Goal: Find contact information: Find contact information

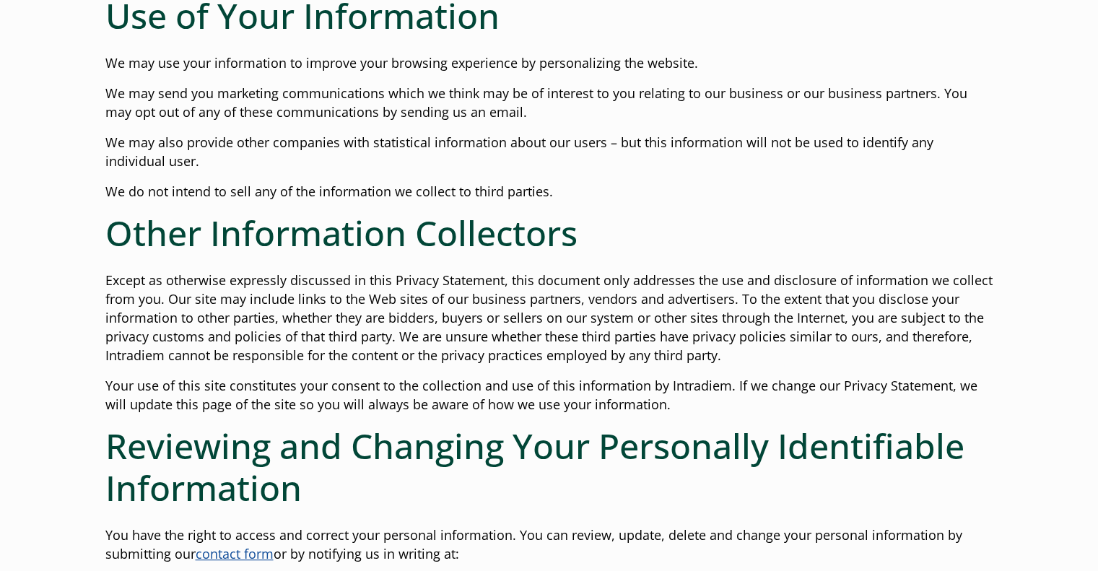
scroll to position [1010, 0]
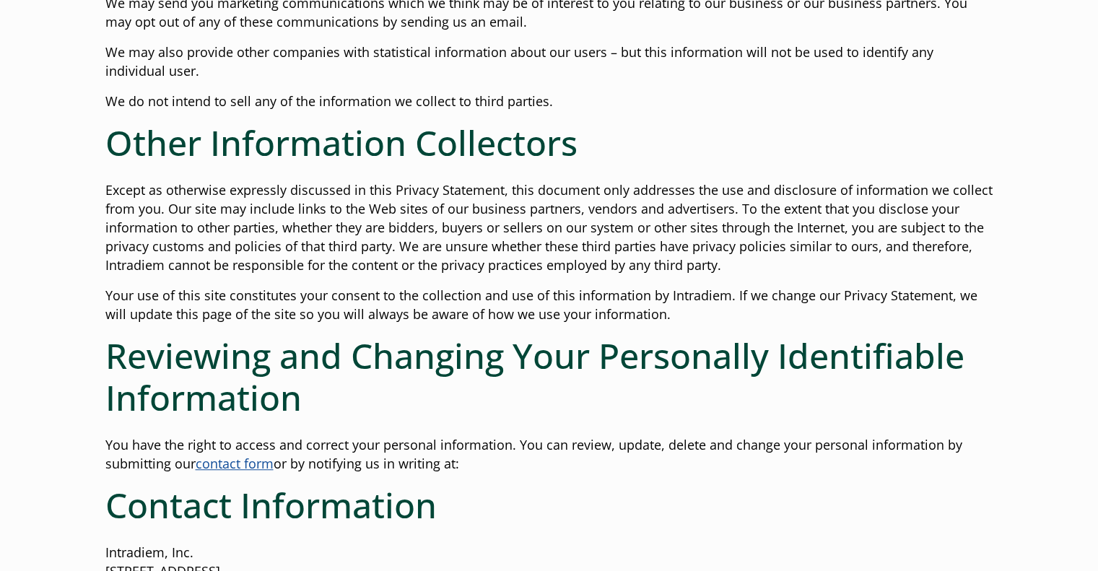
click at [263, 468] on link "contact form" at bounding box center [235, 463] width 78 height 17
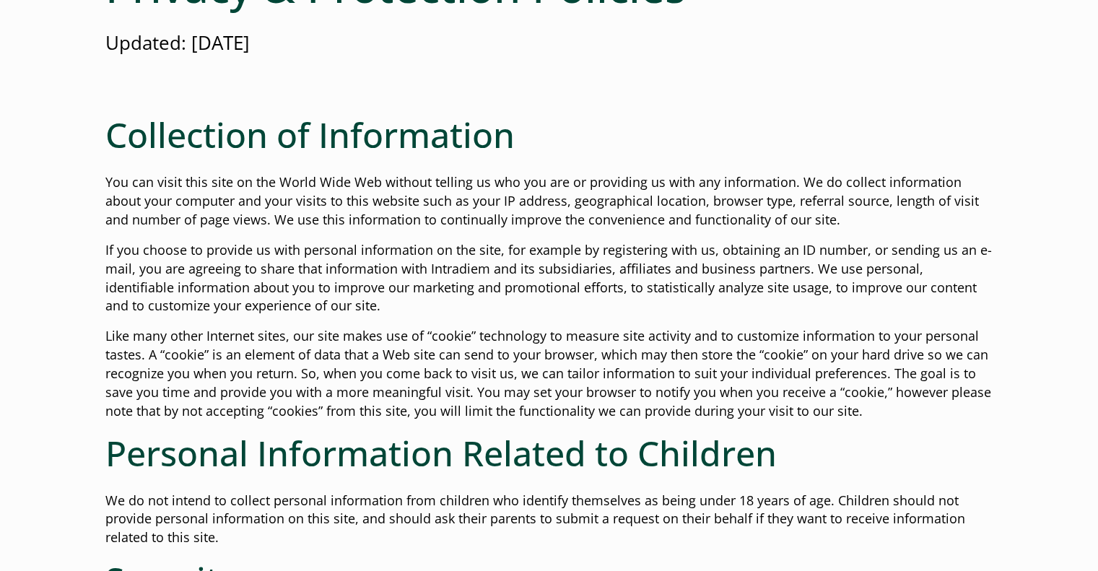
scroll to position [289, 0]
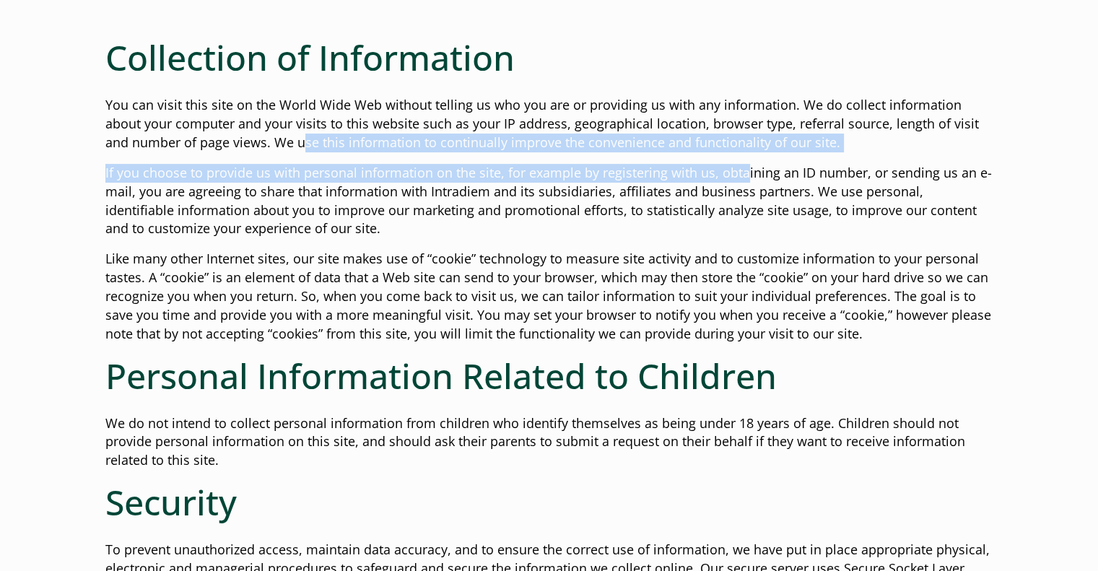
drag, startPoint x: 273, startPoint y: 148, endPoint x: 739, endPoint y: 158, distance: 465.5
click at [748, 145] on p "You can visit this site on the World Wide Web without telling us who you are or…" at bounding box center [549, 124] width 888 height 56
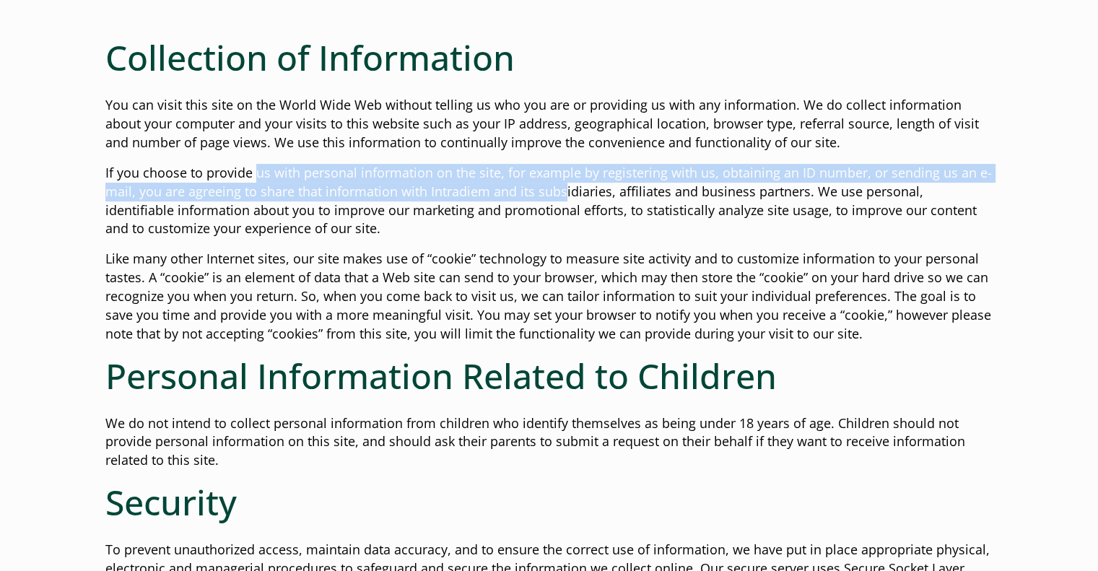
drag, startPoint x: 253, startPoint y: 175, endPoint x: 559, endPoint y: 191, distance: 307.1
click at [559, 191] on p "If you choose to provide us with personal information on the site, for example …" at bounding box center [549, 201] width 888 height 75
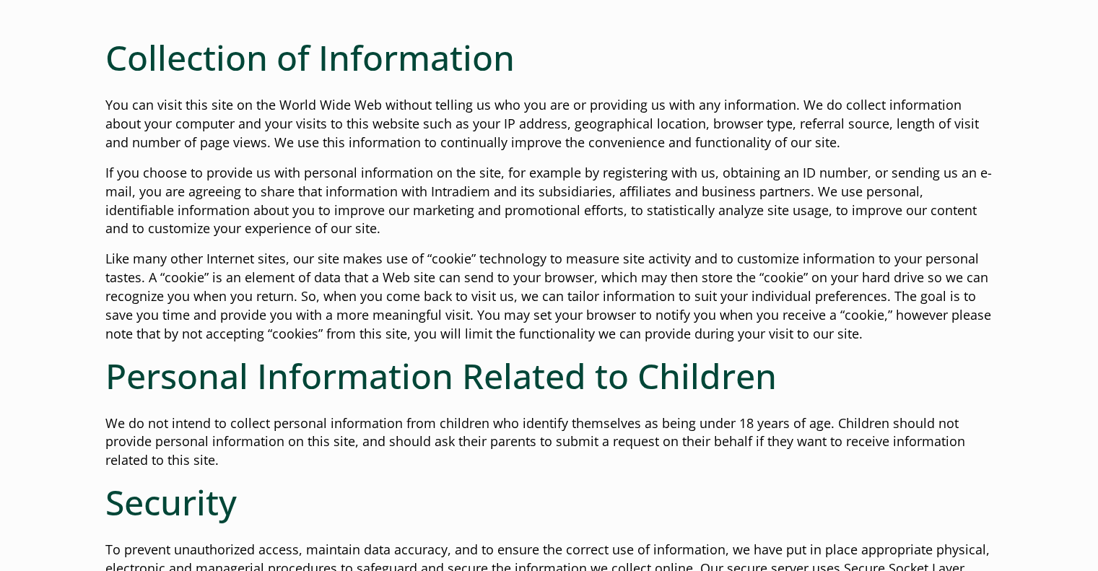
click at [668, 204] on p "If you choose to provide us with personal information on the site, for example …" at bounding box center [549, 201] width 888 height 75
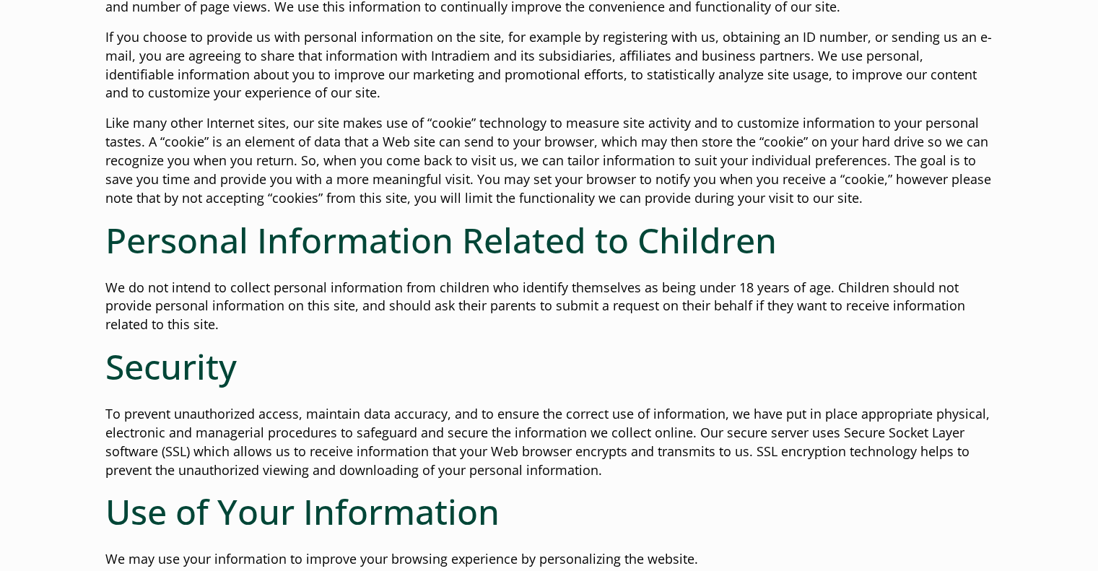
scroll to position [433, 0]
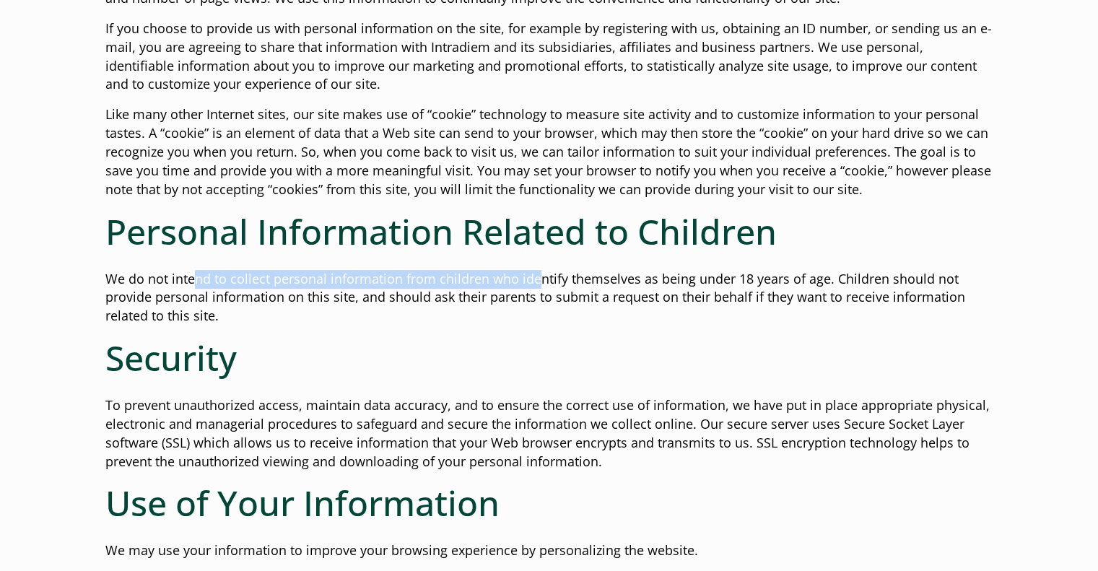
drag, startPoint x: 193, startPoint y: 283, endPoint x: 533, endPoint y: 279, distance: 340.6
click at [533, 279] on p "We do not intend to collect personal information from children who identify the…" at bounding box center [549, 298] width 888 height 56
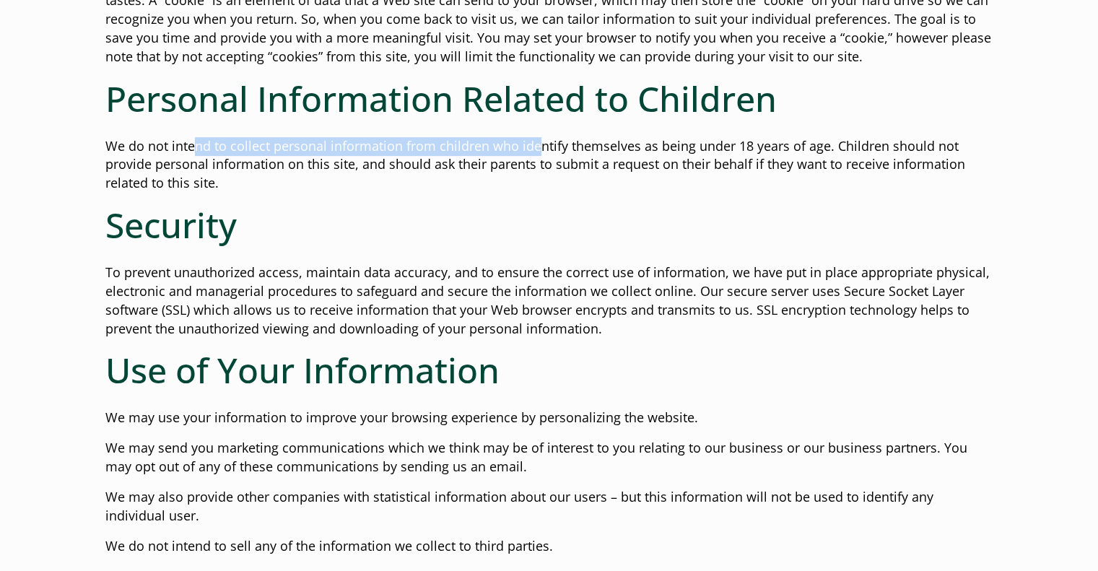
scroll to position [649, 0]
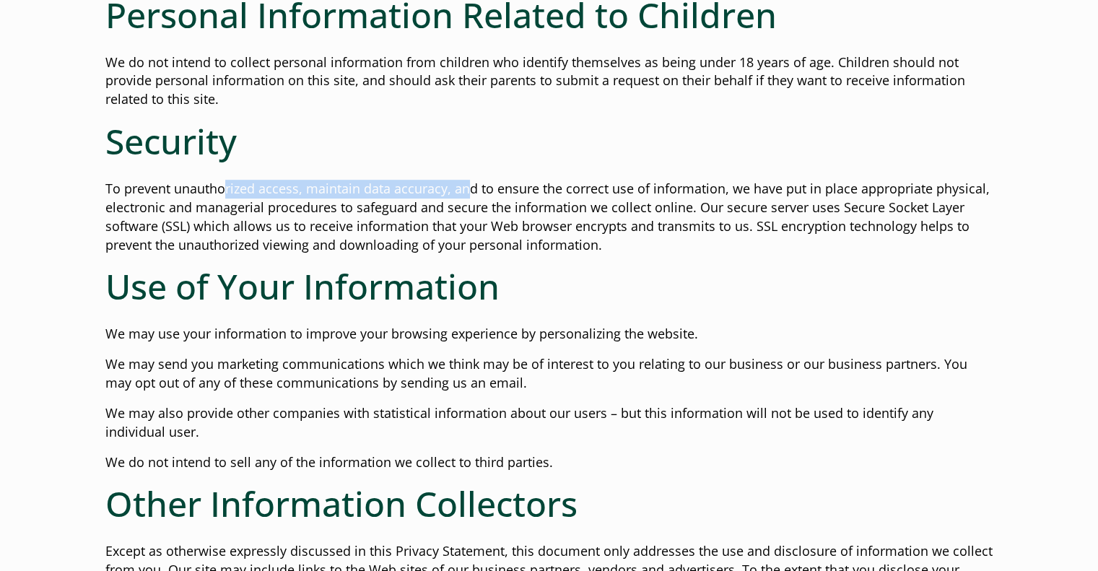
drag, startPoint x: 225, startPoint y: 192, endPoint x: 463, endPoint y: 191, distance: 238.1
click at [463, 191] on p "To prevent unauthorized access, maintain data accuracy, and to ensure the corre…" at bounding box center [549, 217] width 888 height 75
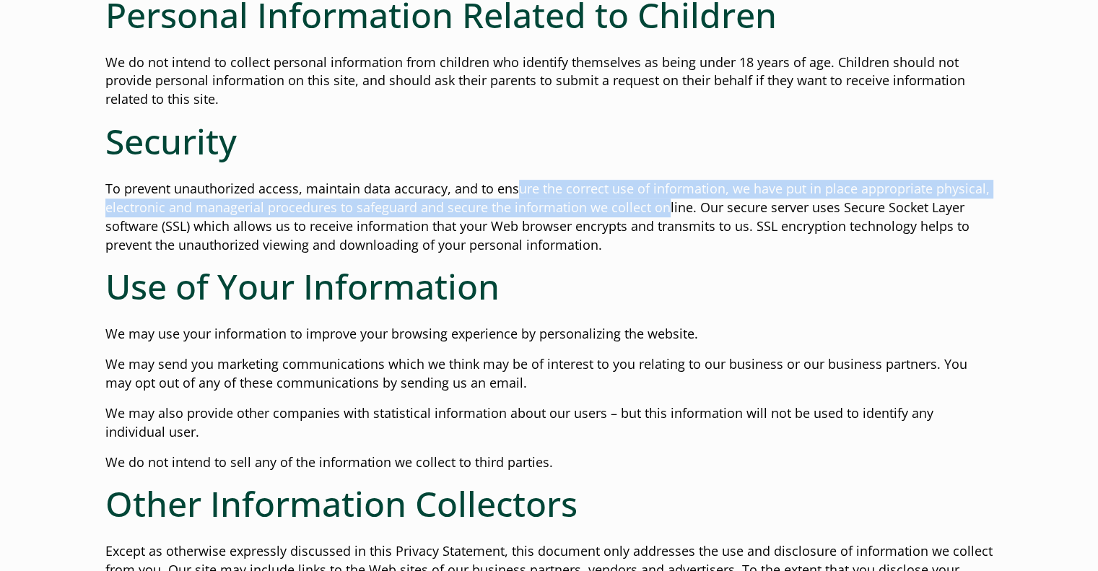
drag, startPoint x: 516, startPoint y: 193, endPoint x: 666, endPoint y: 201, distance: 150.3
click at [666, 201] on p "To prevent unauthorized access, maintain data accuracy, and to ensure the corre…" at bounding box center [549, 217] width 888 height 75
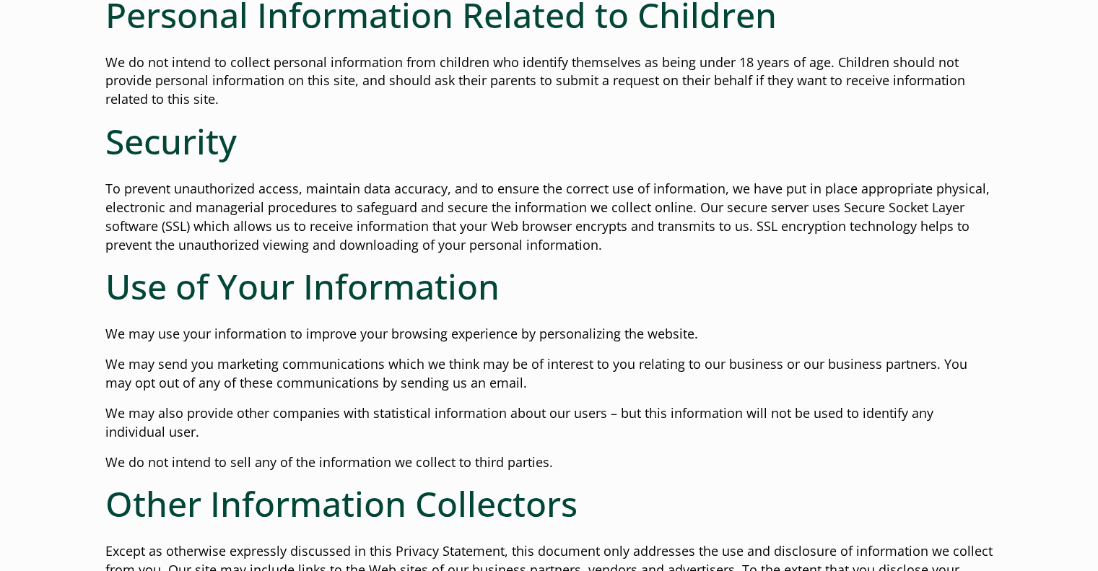
click at [735, 213] on p "To prevent unauthorized access, maintain data accuracy, and to ensure the corre…" at bounding box center [549, 217] width 888 height 75
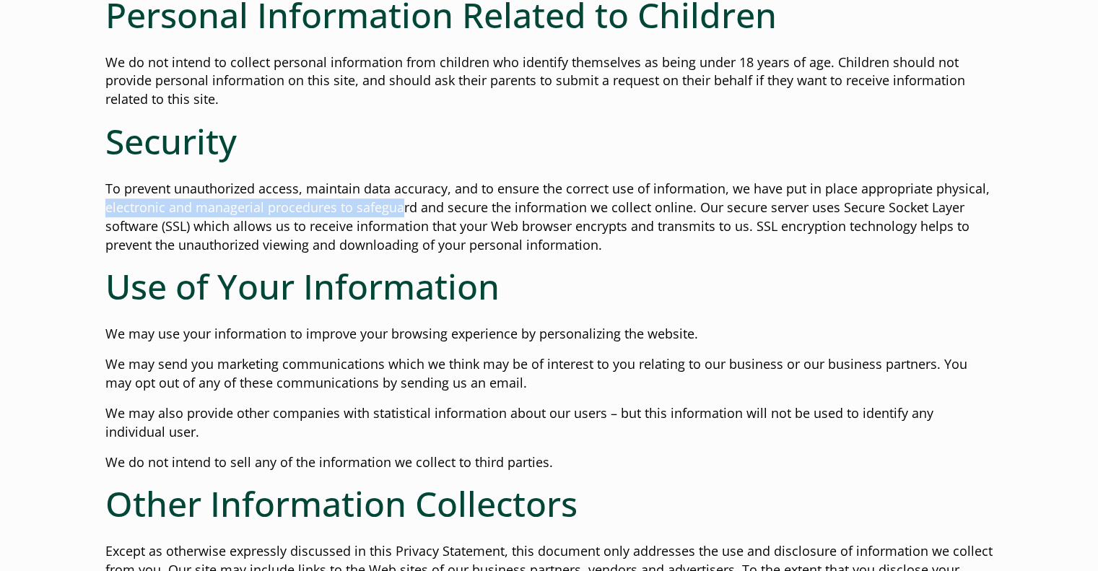
drag, startPoint x: 108, startPoint y: 206, endPoint x: 407, endPoint y: 215, distance: 298.9
click at [398, 215] on p "To prevent unauthorized access, maintain data accuracy, and to ensure the corre…" at bounding box center [549, 217] width 888 height 75
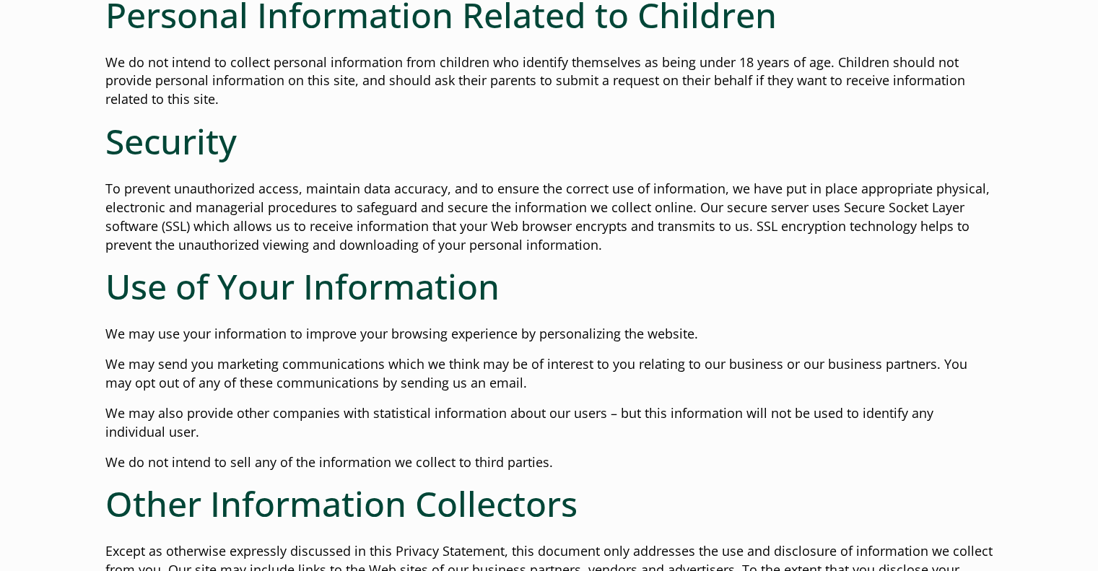
click at [475, 219] on p "To prevent unauthorized access, maintain data accuracy, and to ensure the corre…" at bounding box center [549, 217] width 888 height 75
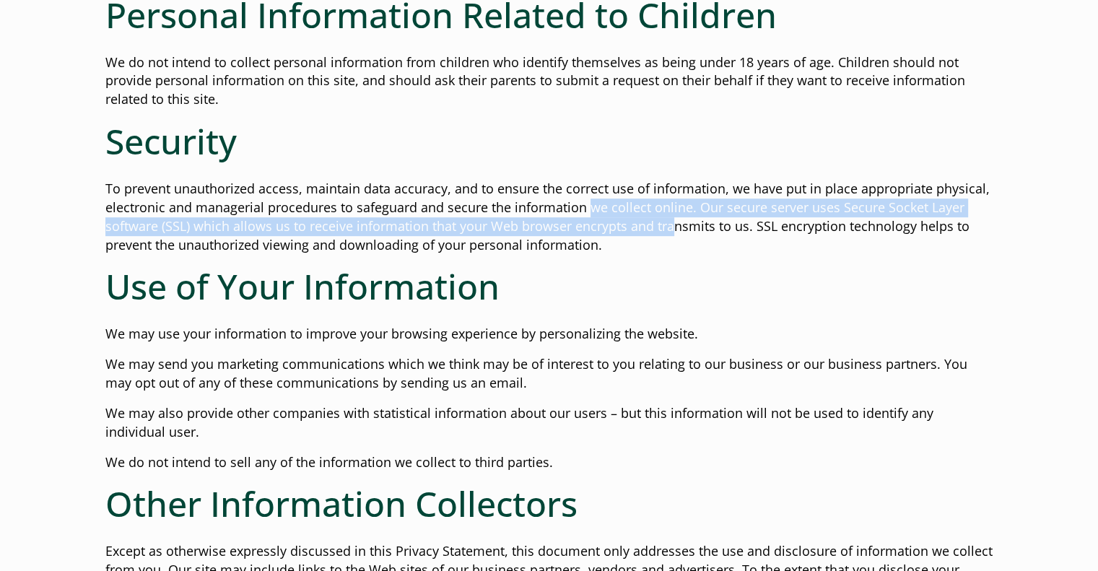
drag, startPoint x: 584, startPoint y: 214, endPoint x: 670, endPoint y: 217, distance: 85.2
click at [670, 217] on p "To prevent unauthorized access, maintain data accuracy, and to ensure the corre…" at bounding box center [549, 217] width 888 height 75
click at [704, 212] on p "To prevent unauthorized access, maintain data accuracy, and to ensure the corre…" at bounding box center [549, 217] width 888 height 75
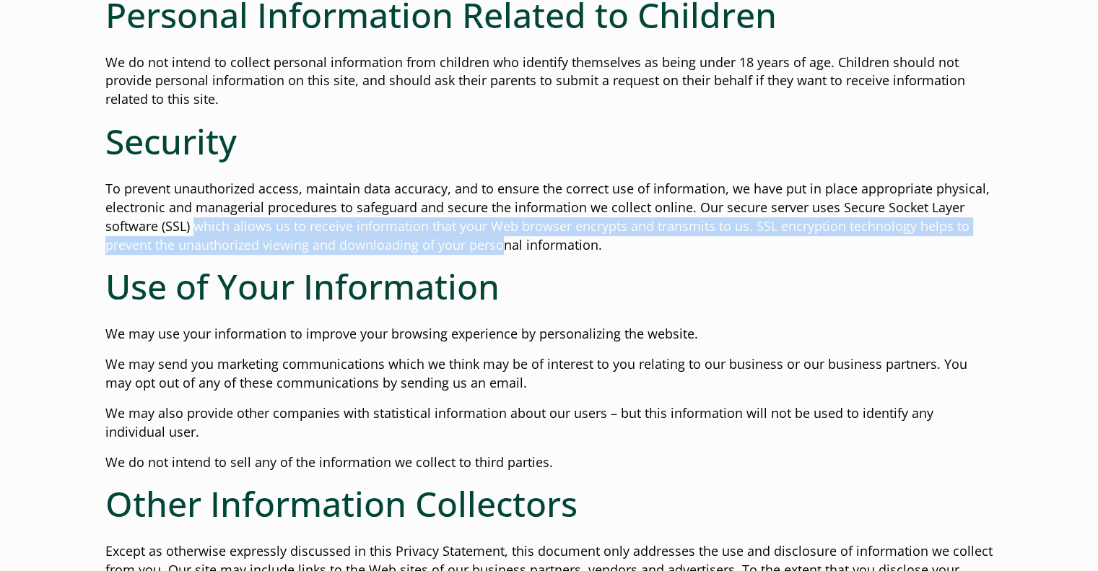
drag, startPoint x: 191, startPoint y: 226, endPoint x: 504, endPoint y: 236, distance: 312.6
click at [504, 236] on p "To prevent unauthorized access, maintain data accuracy, and to ensure the corre…" at bounding box center [549, 217] width 888 height 75
click at [627, 231] on p "To prevent unauthorized access, maintain data accuracy, and to ensure the corre…" at bounding box center [549, 217] width 888 height 75
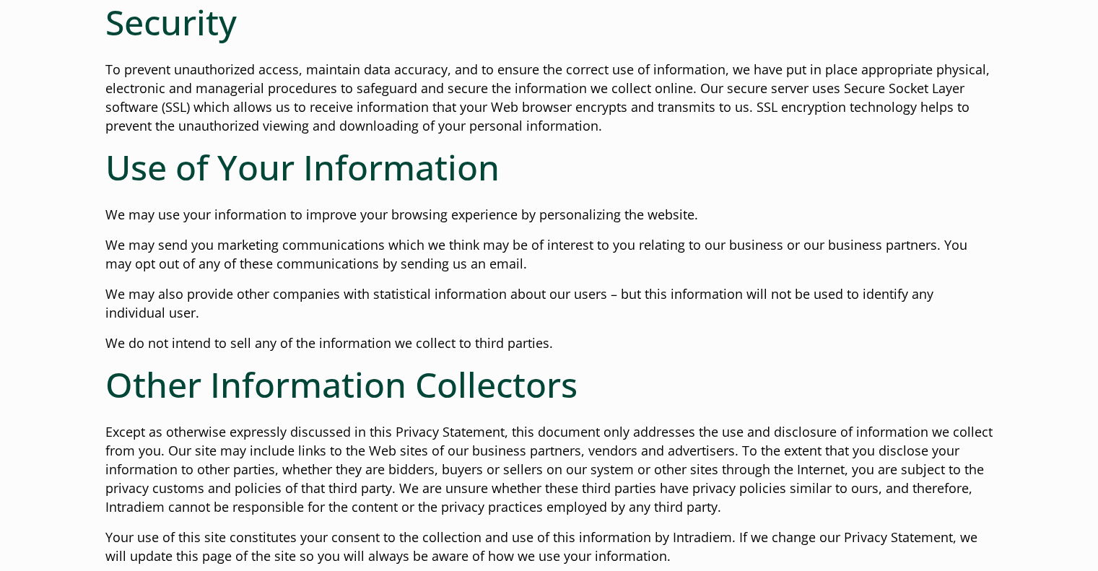
scroll to position [794, 0]
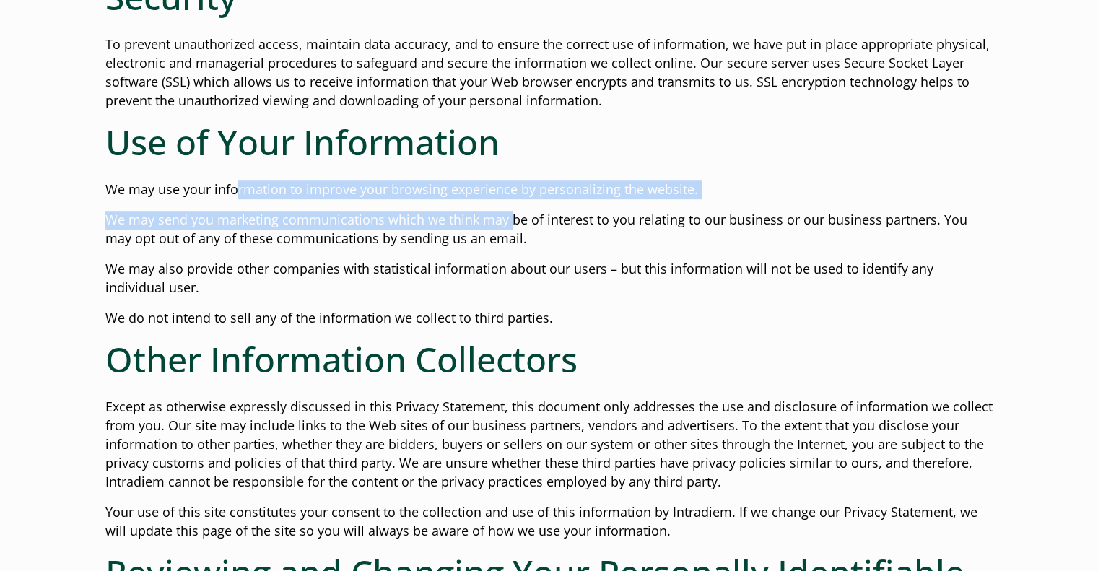
drag, startPoint x: 235, startPoint y: 190, endPoint x: 509, endPoint y: 201, distance: 273.7
click at [509, 201] on div "Privacy & Protection Policies Updated: September 2023 Collection of Information…" at bounding box center [549, 182] width 947 height 1609
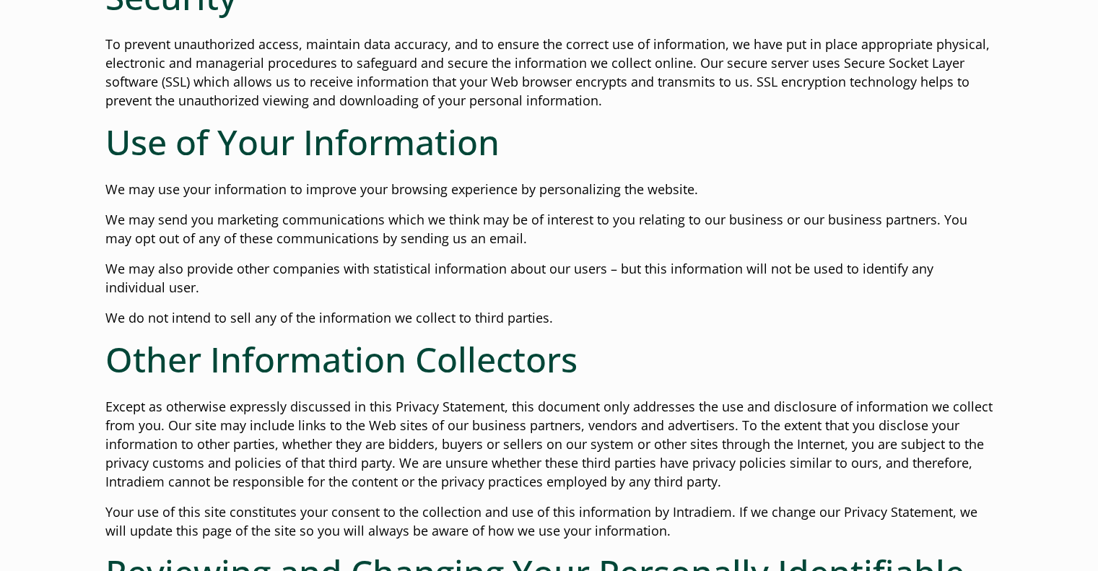
click at [531, 208] on div "Privacy & Protection Policies Updated: September 2023 Collection of Information…" at bounding box center [549, 182] width 947 height 1609
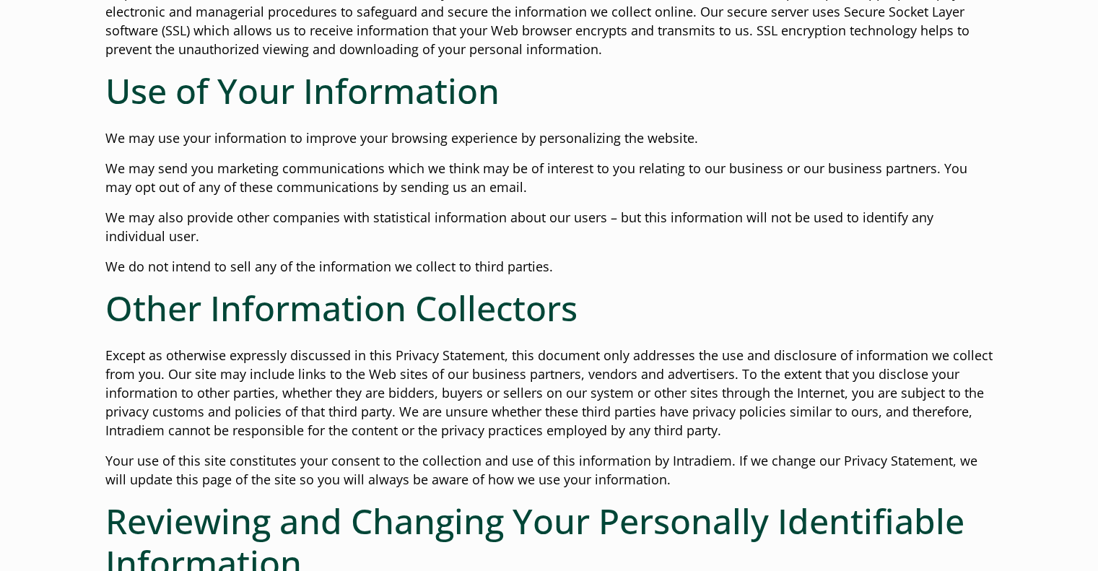
scroll to position [866, 0]
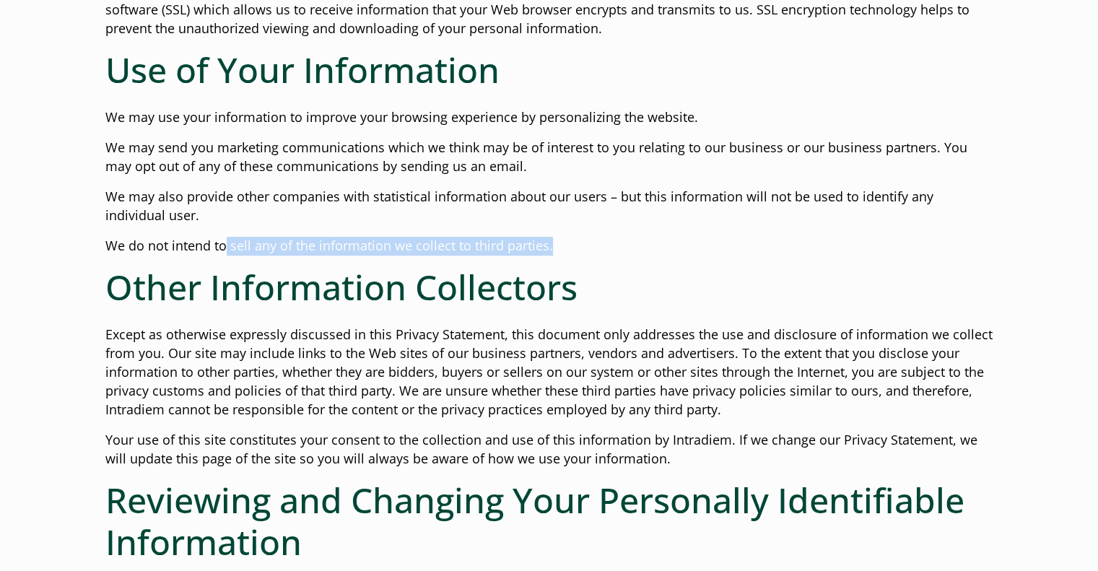
drag, startPoint x: 222, startPoint y: 243, endPoint x: 557, endPoint y: 253, distance: 334.9
click at [557, 253] on p "We do not intend to sell any of the information we collect to third parties." at bounding box center [549, 246] width 888 height 19
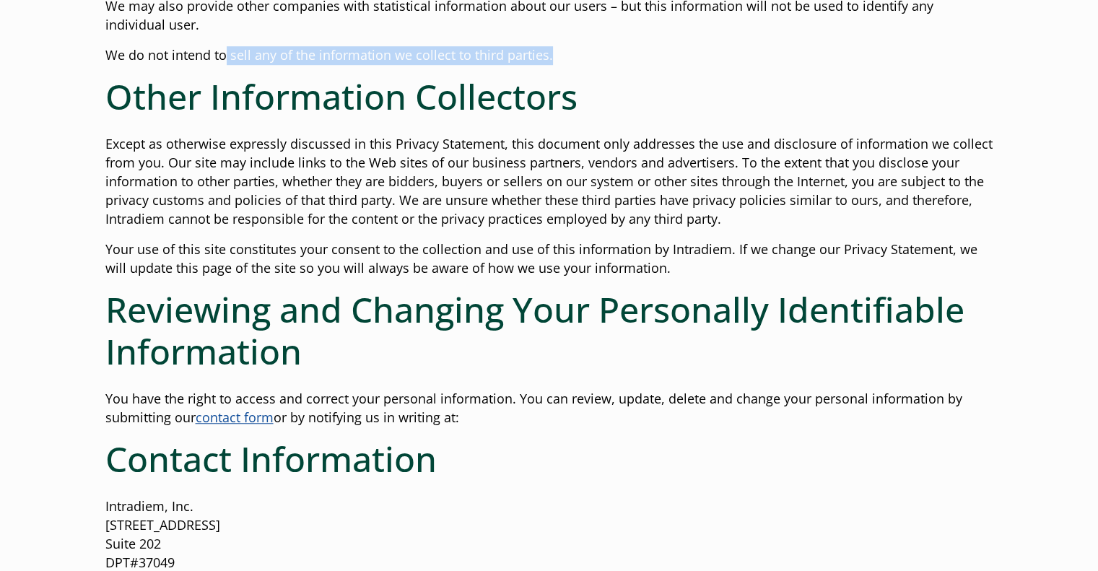
scroll to position [1082, 0]
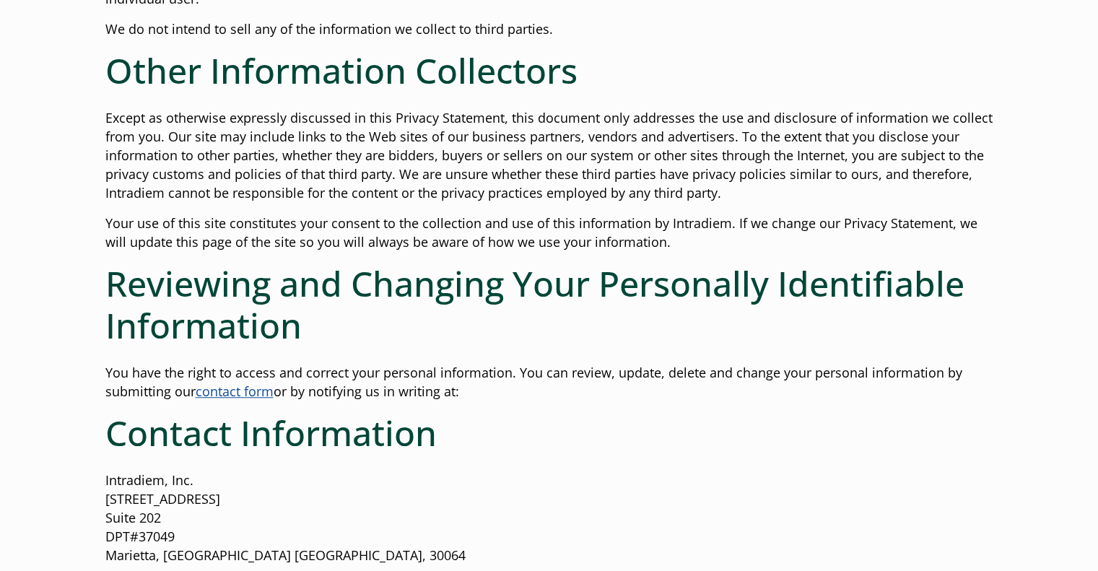
click at [205, 138] on p "Except as otherwise expressly discussed in this Privacy Statement, this documen…" at bounding box center [549, 156] width 888 height 94
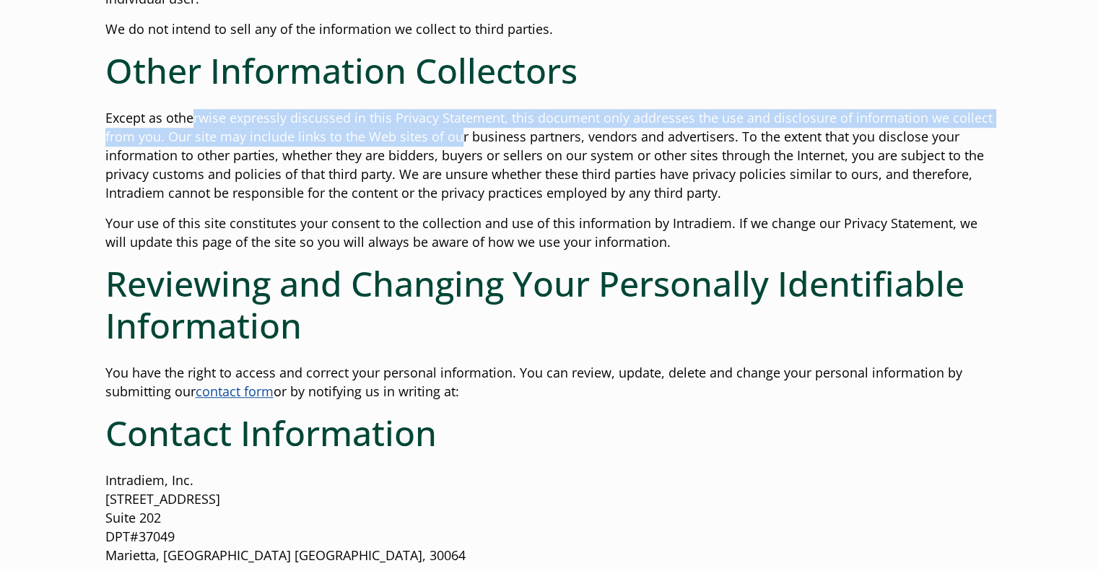
drag, startPoint x: 194, startPoint y: 114, endPoint x: 457, endPoint y: 131, distance: 263.2
click at [457, 131] on p "Except as otherwise expressly discussed in this Privacy Statement, this documen…" at bounding box center [549, 156] width 888 height 94
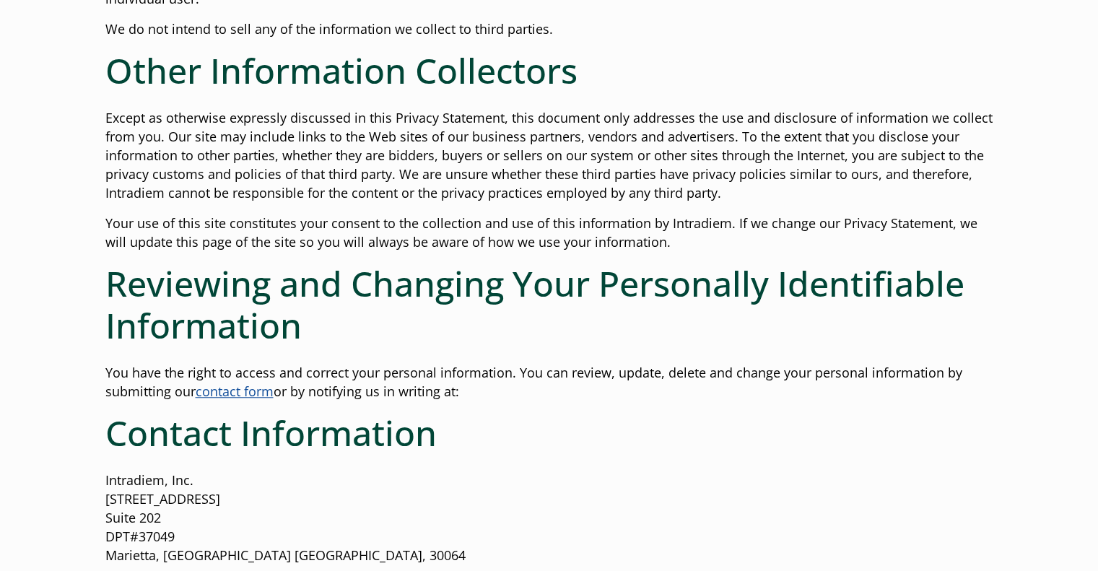
click at [521, 141] on p "Except as otherwise expressly discussed in this Privacy Statement, this documen…" at bounding box center [549, 156] width 888 height 94
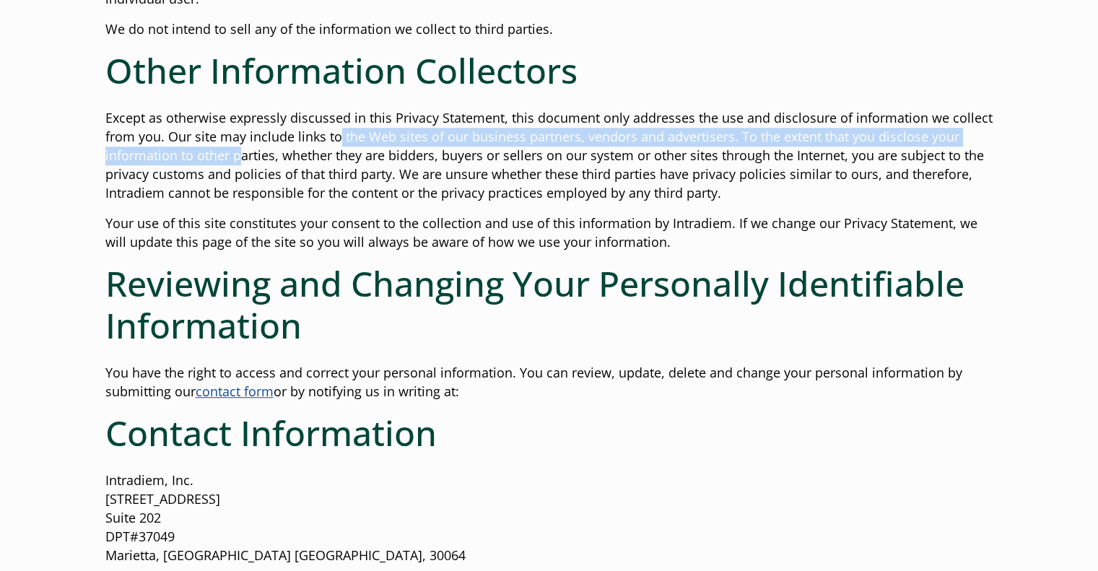
drag, startPoint x: 242, startPoint y: 146, endPoint x: 335, endPoint y: 141, distance: 92.5
click at [335, 141] on p "Except as otherwise expressly discussed in this Privacy Statement, this documen…" at bounding box center [549, 156] width 888 height 94
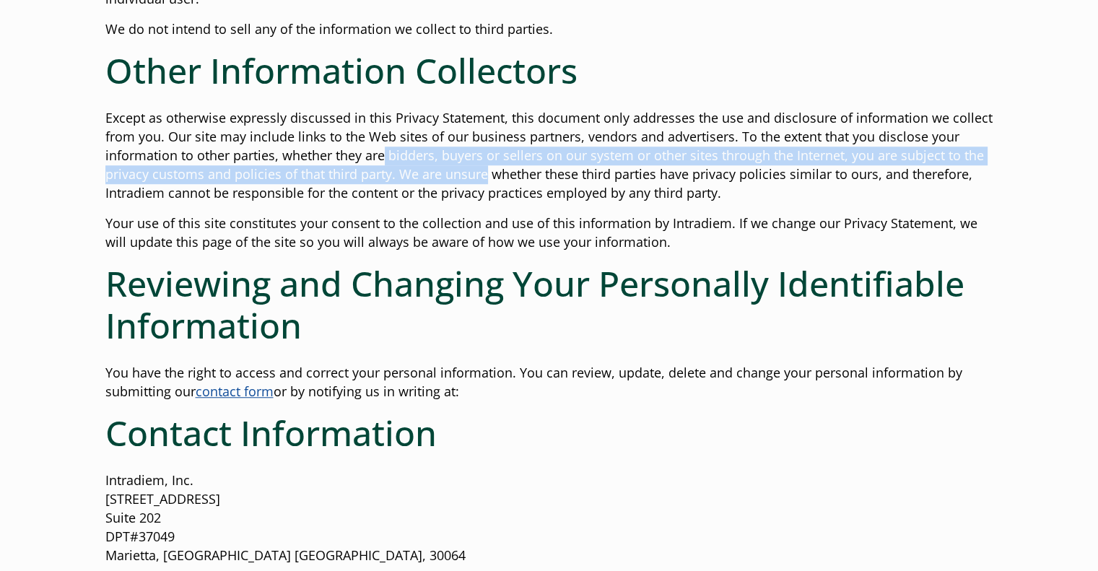
drag, startPoint x: 382, startPoint y: 161, endPoint x: 482, endPoint y: 179, distance: 101.2
click at [482, 179] on p "Except as otherwise expressly discussed in this Privacy Statement, this documen…" at bounding box center [549, 156] width 888 height 94
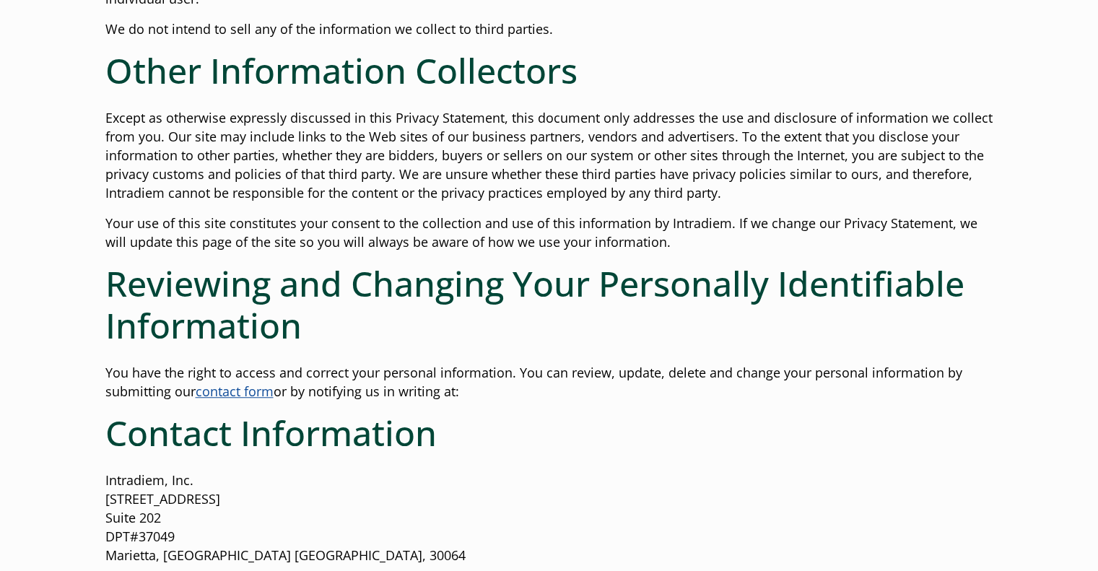
click at [473, 198] on p "Except as otherwise expressly discussed in this Privacy Statement, this documen…" at bounding box center [549, 156] width 888 height 94
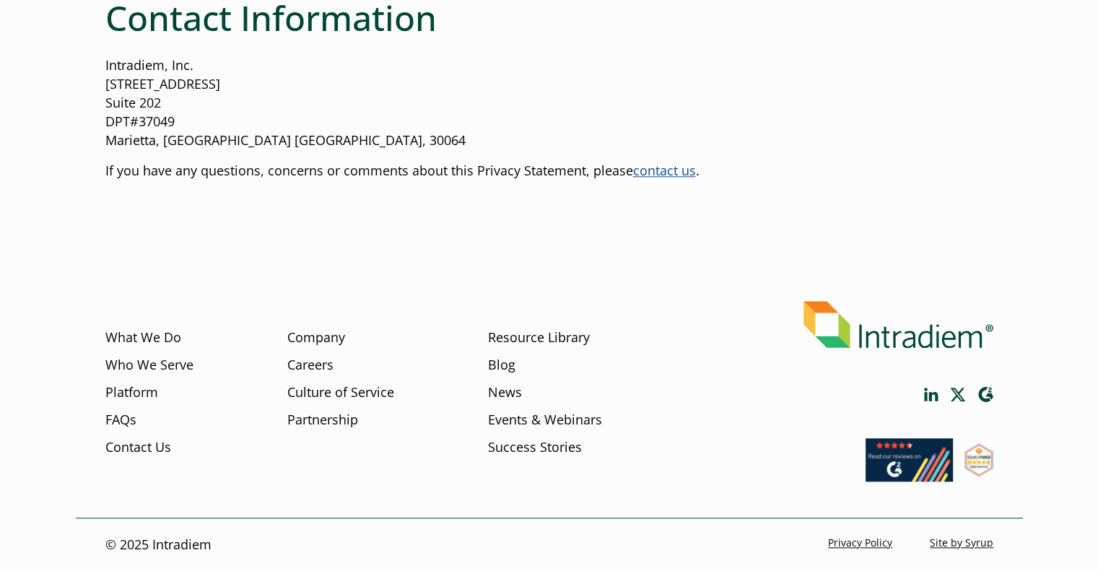
scroll to position [1136, 0]
